Goal: Navigation & Orientation: Understand site structure

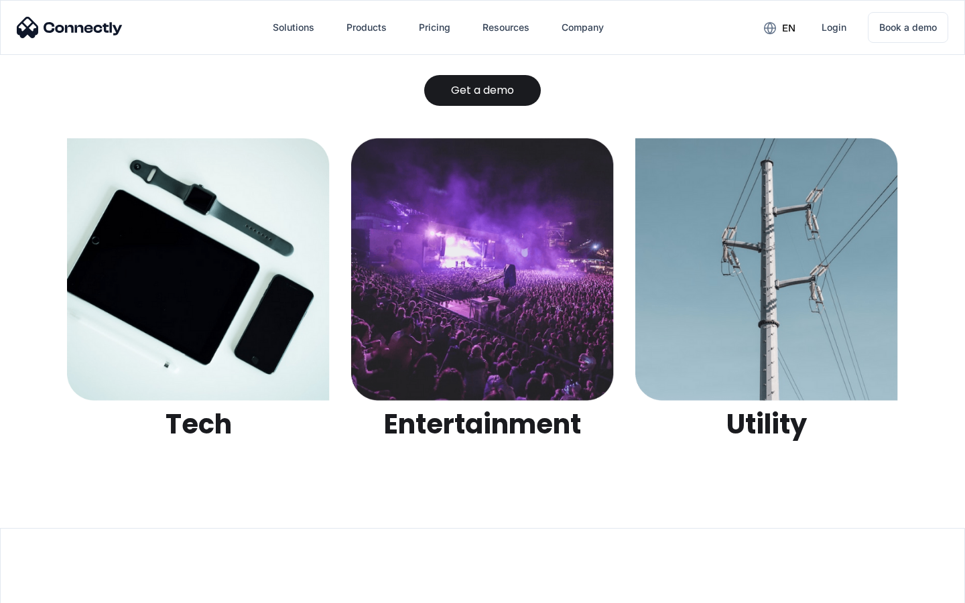
scroll to position [4227, 0]
